Goal: Information Seeking & Learning: Learn about a topic

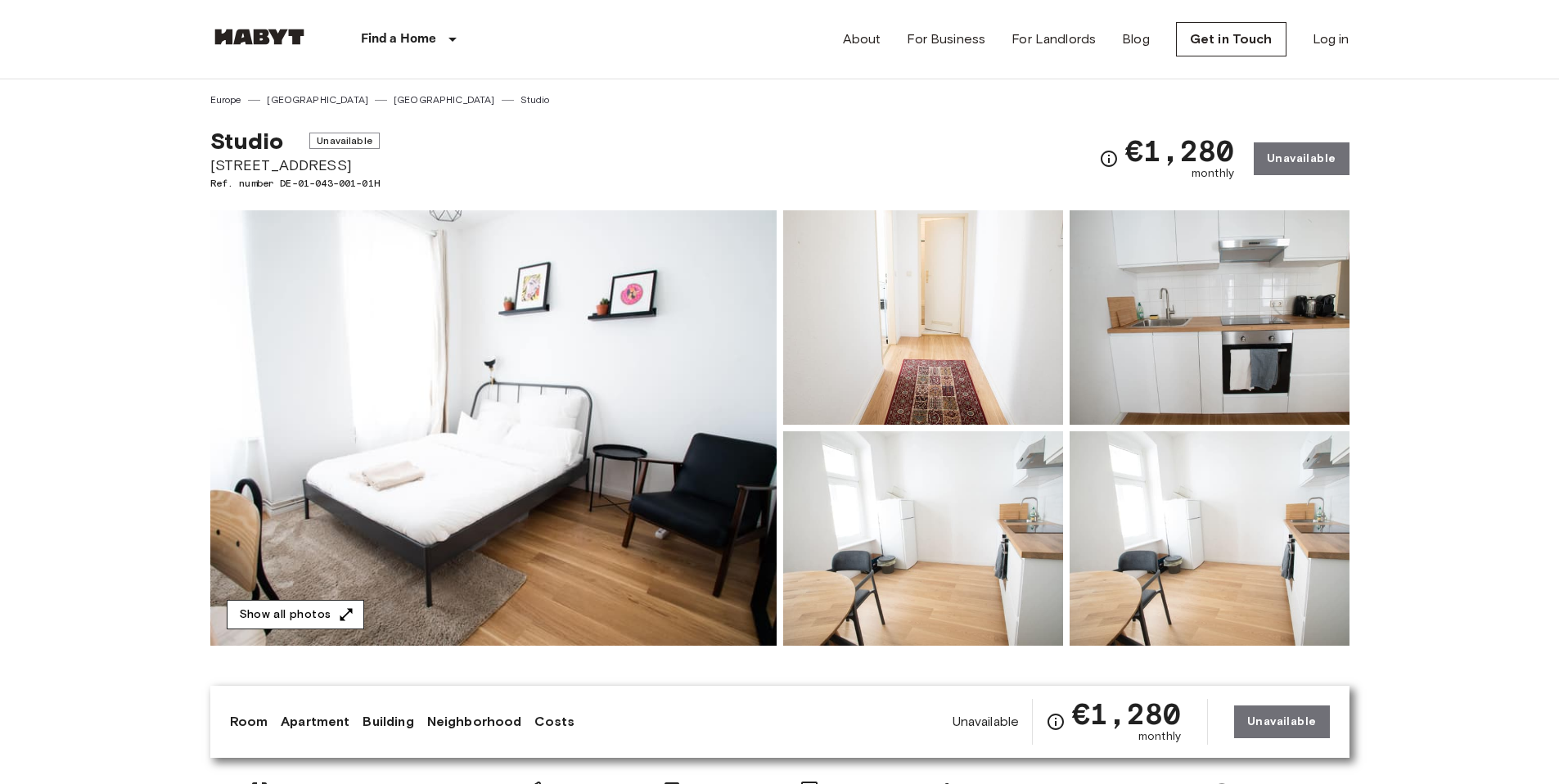
click at [331, 610] on button "Show all photos" at bounding box center [296, 615] width 137 height 30
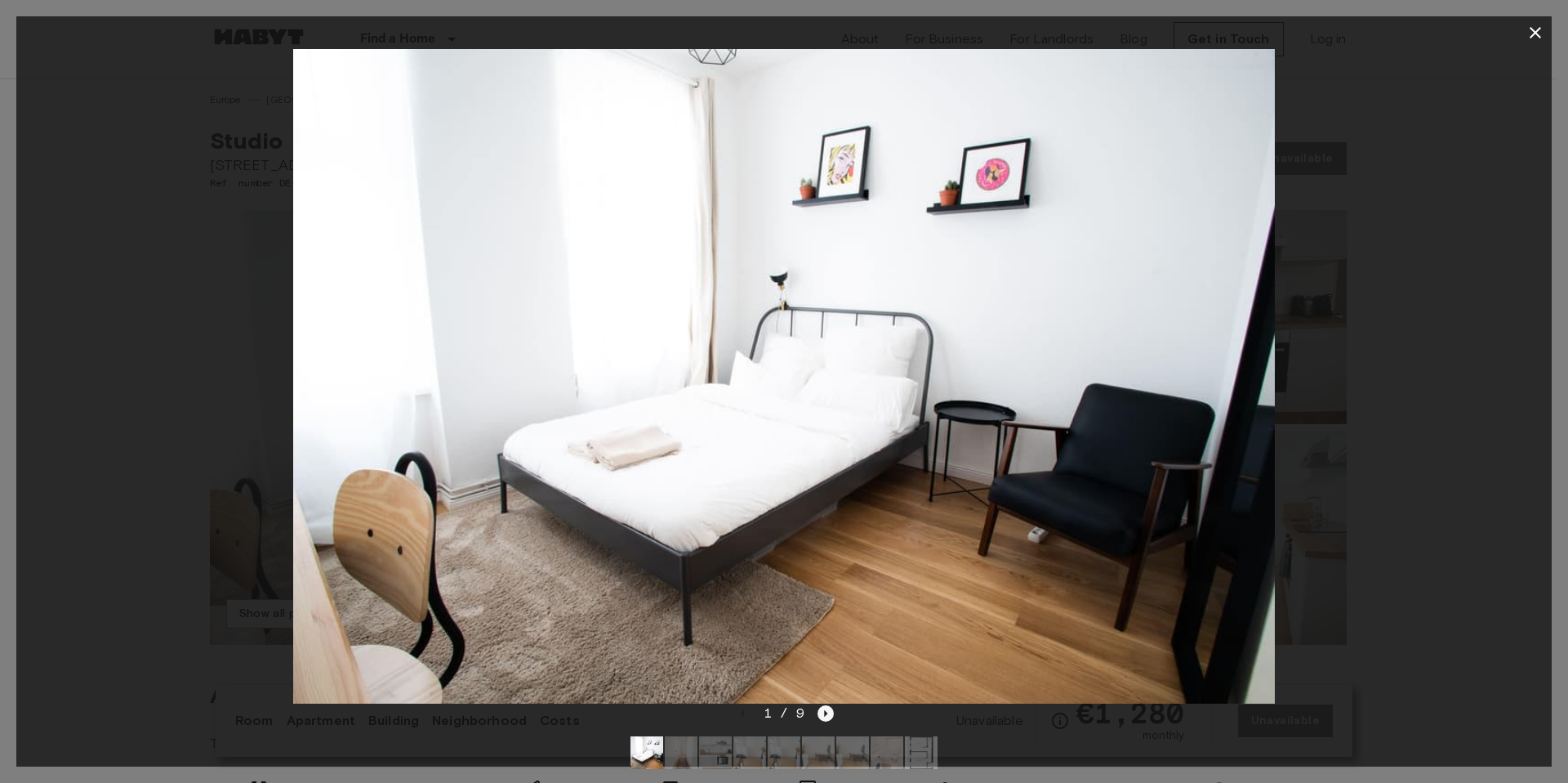
click at [824, 713] on icon "Next image" at bounding box center [825, 713] width 16 height 16
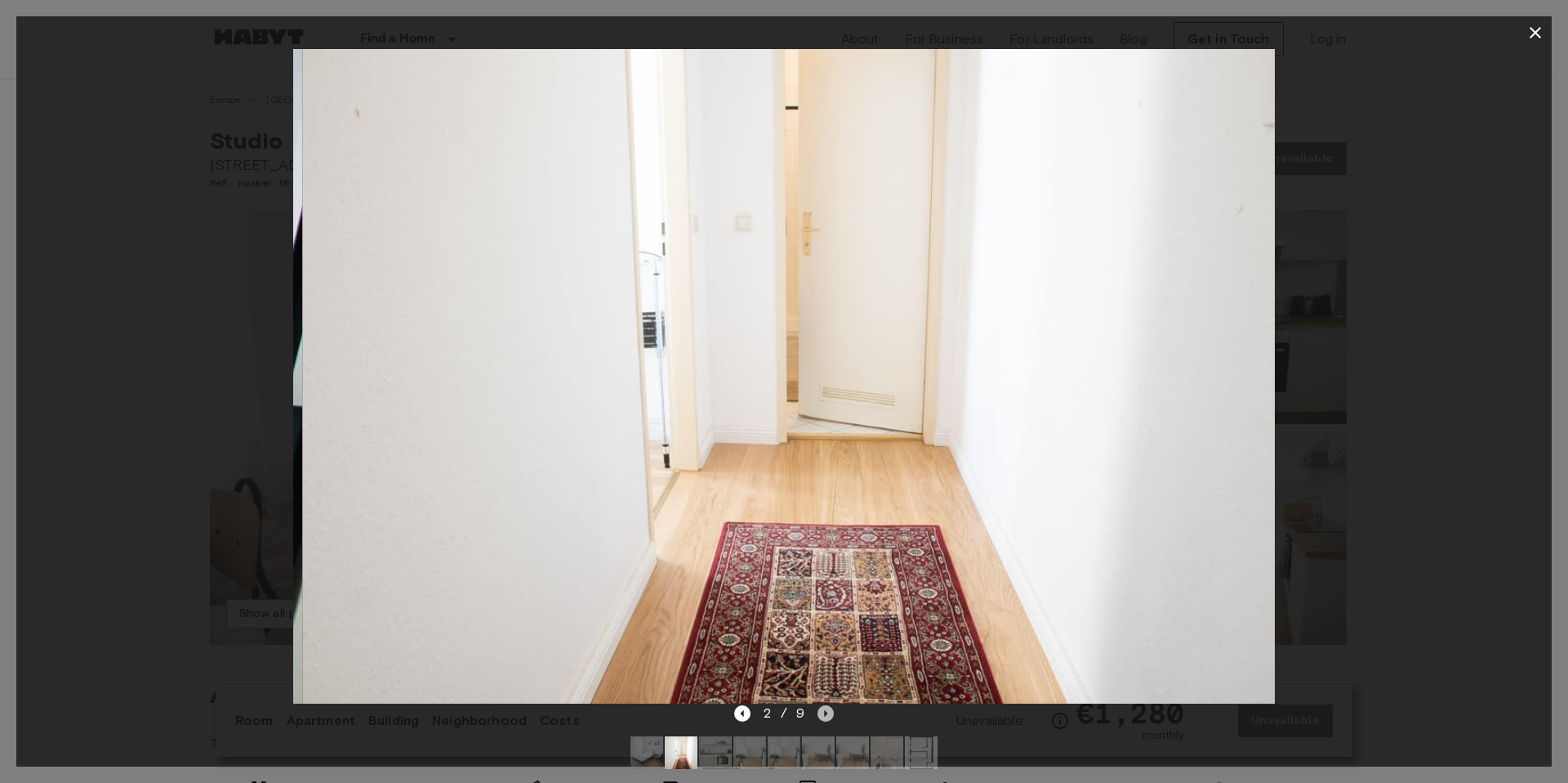
click at [824, 712] on icon "Next image" at bounding box center [825, 713] width 16 height 16
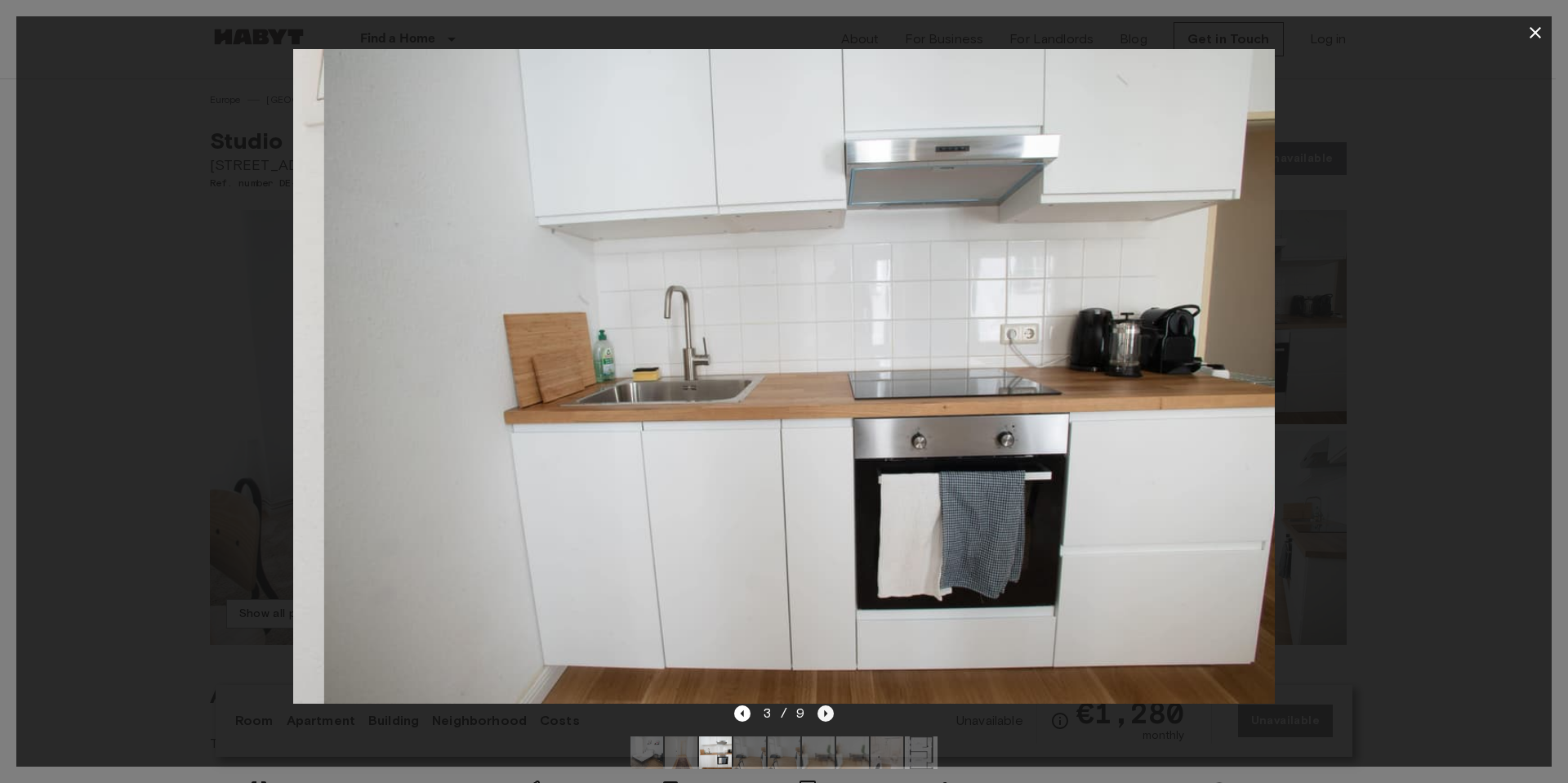
click at [824, 712] on icon "Next image" at bounding box center [825, 713] width 16 height 16
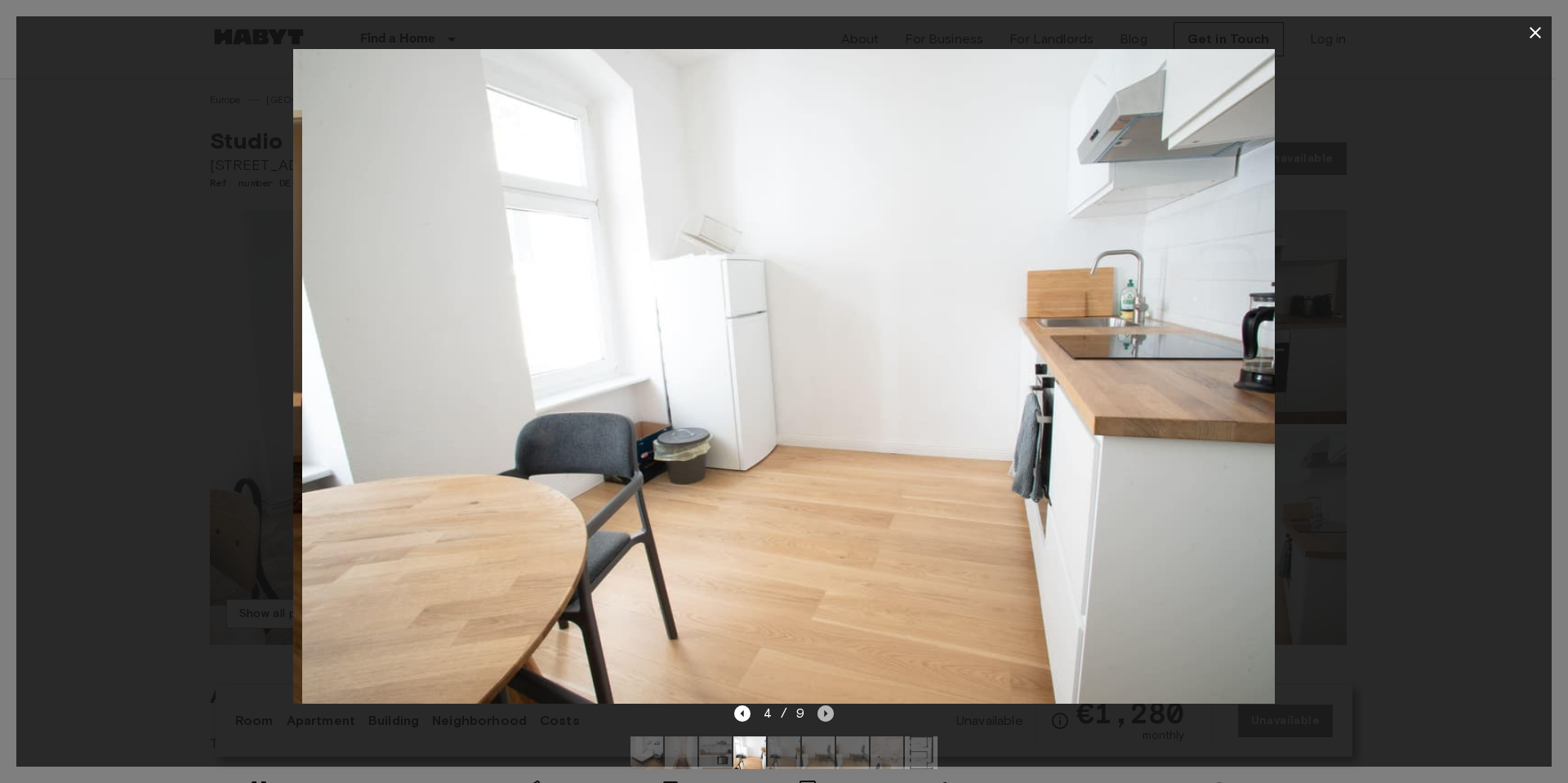
click at [824, 712] on icon "Next image" at bounding box center [825, 713] width 16 height 16
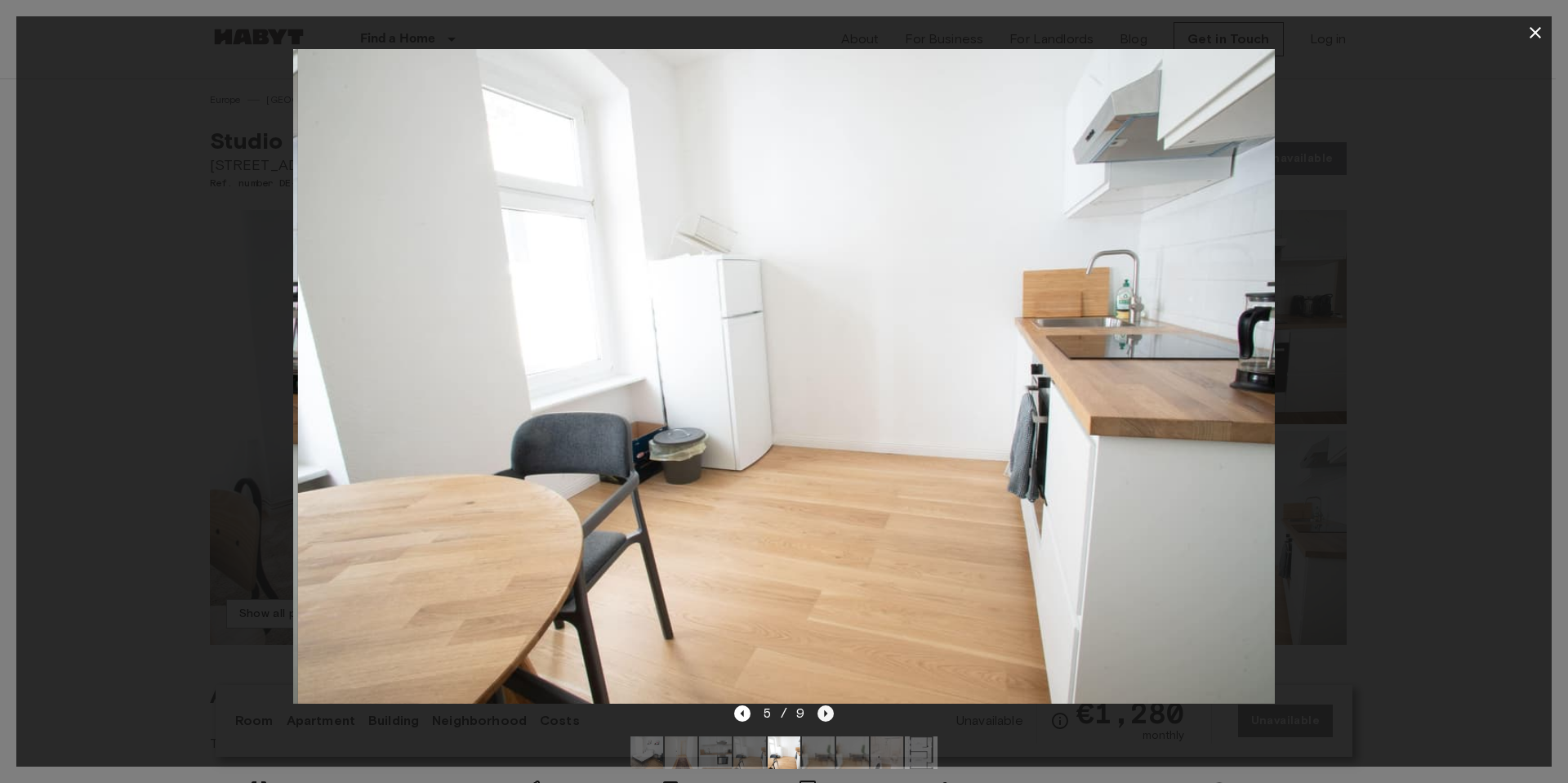
click at [824, 712] on icon "Next image" at bounding box center [825, 713] width 16 height 16
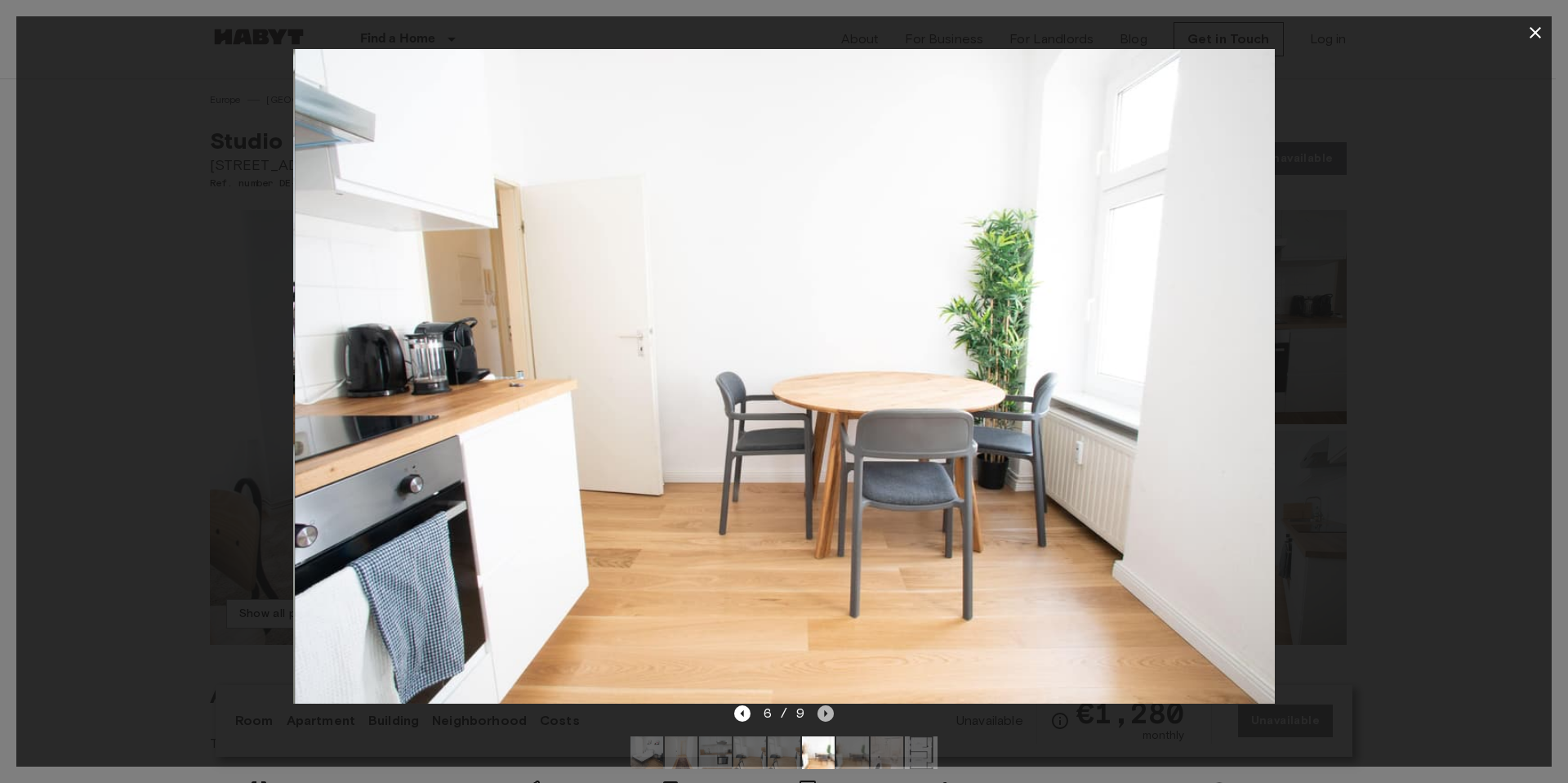
click at [824, 712] on icon "Next image" at bounding box center [825, 713] width 16 height 16
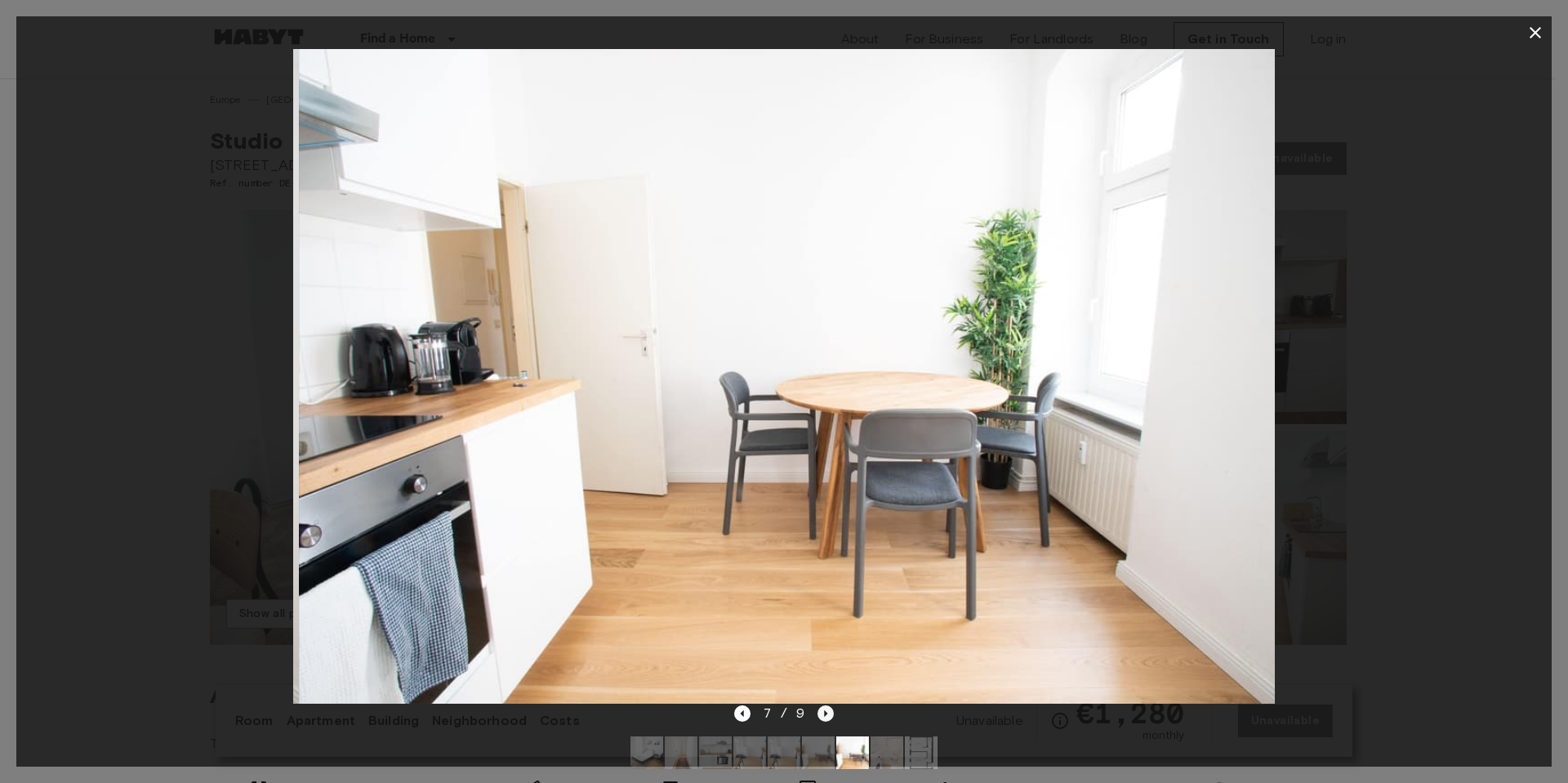
click at [824, 712] on icon "Next image" at bounding box center [825, 713] width 16 height 16
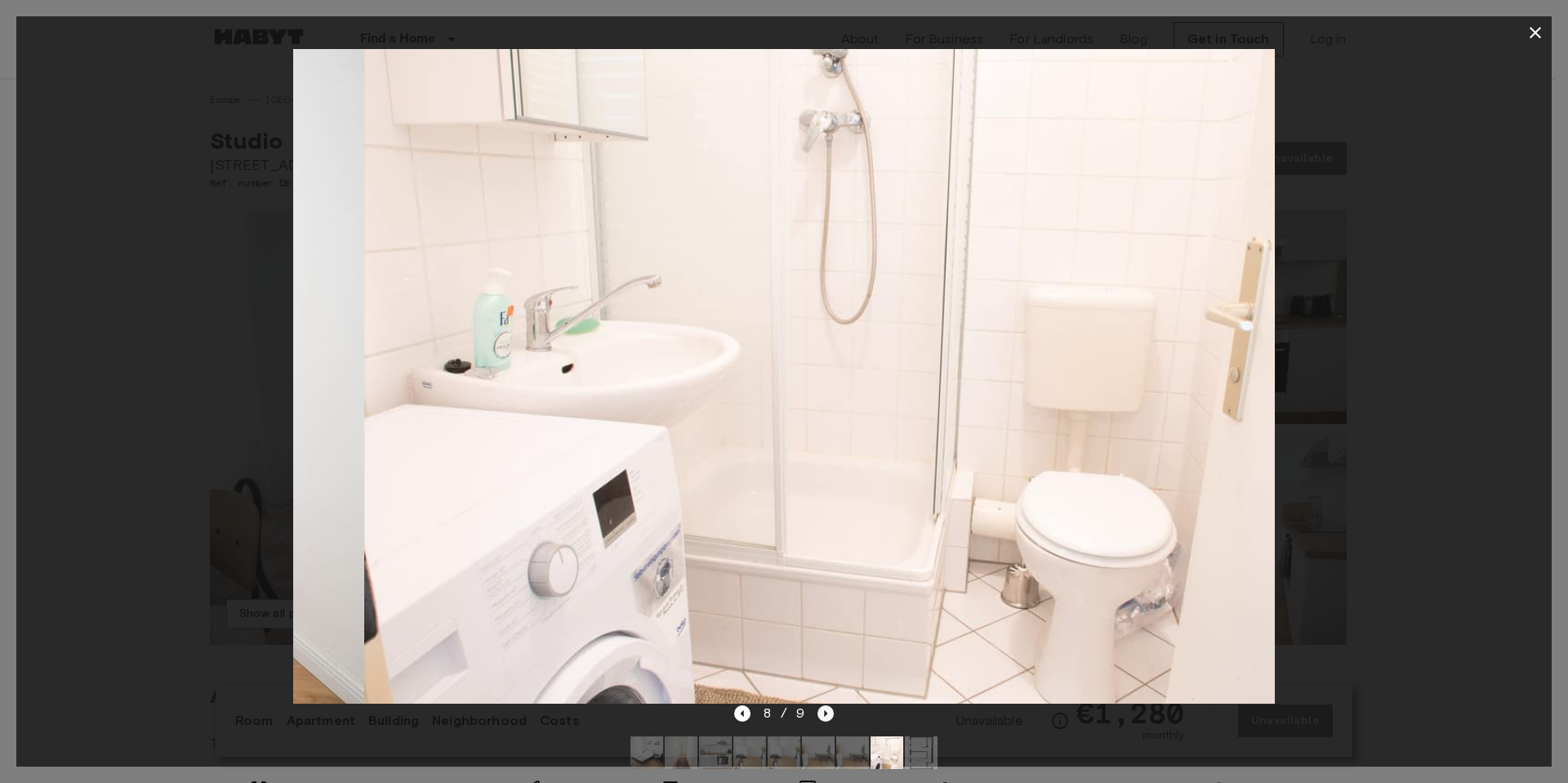
click at [824, 711] on icon "Next image" at bounding box center [825, 713] width 16 height 16
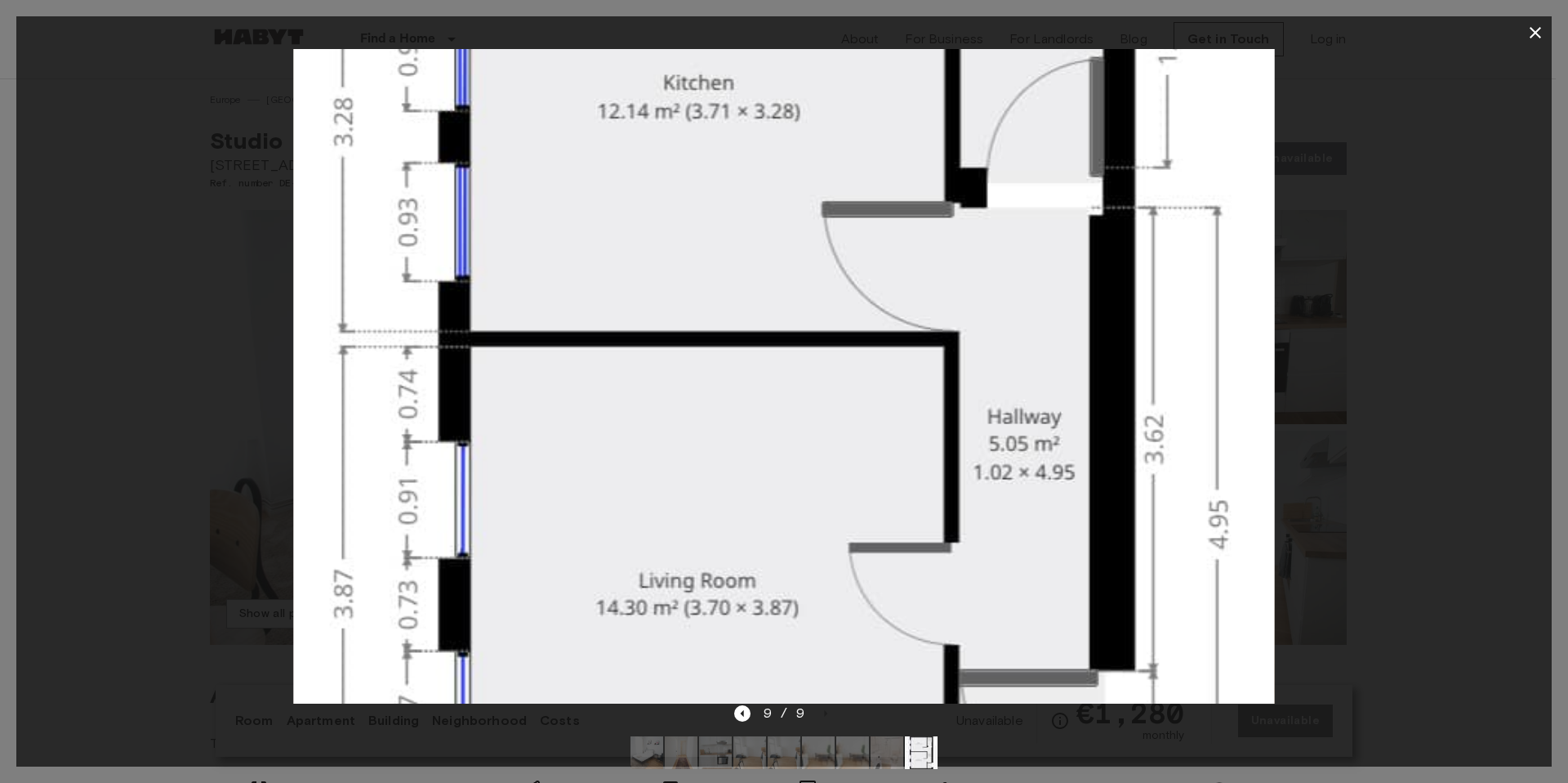
click at [1542, 32] on icon "button" at bounding box center [1535, 33] width 20 height 20
